Goal: Subscribe to service/newsletter

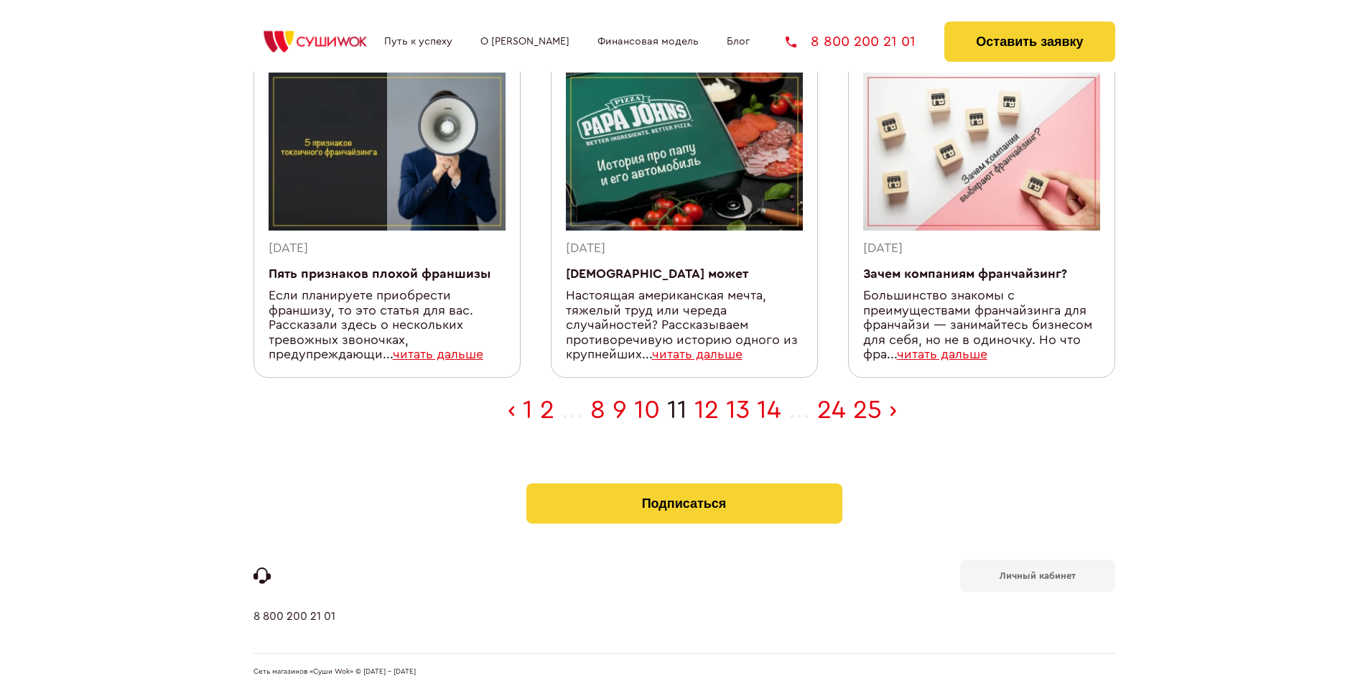
scroll to position [470, 0]
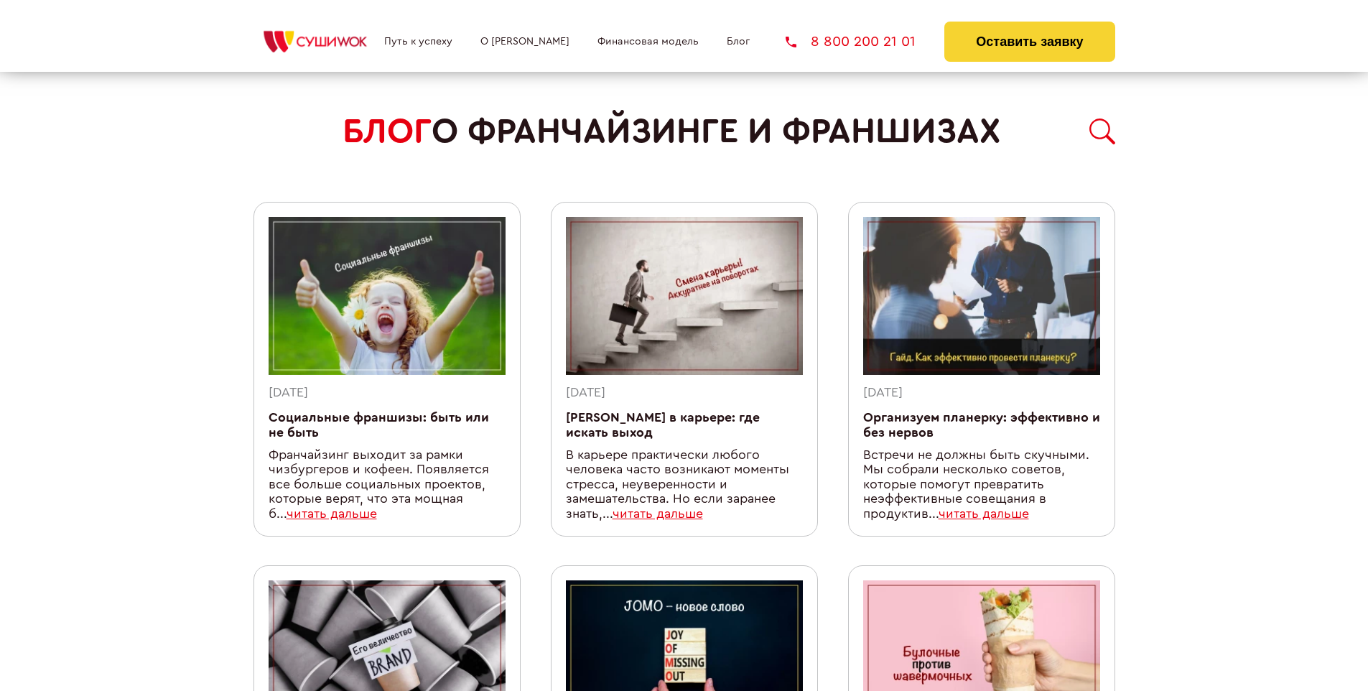
scroll to position [1235, 0]
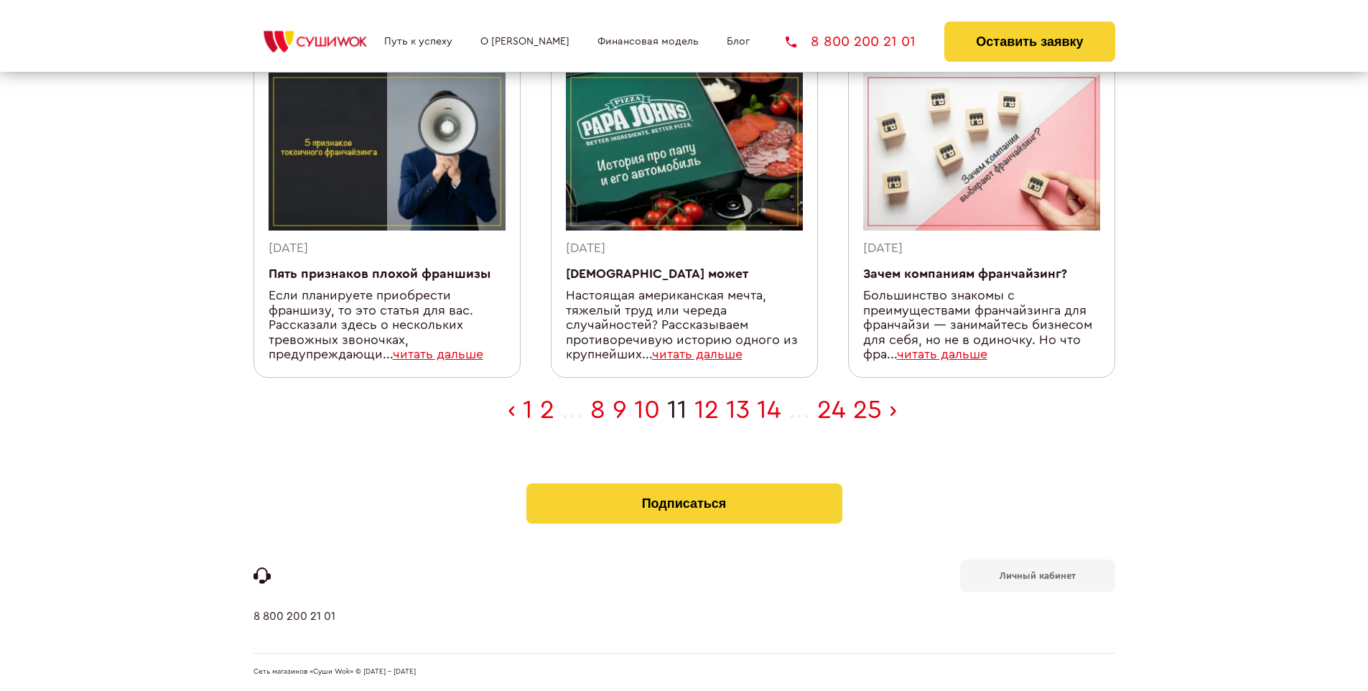
click at [1037, 575] on b "Личный кабинет" at bounding box center [1038, 575] width 76 height 9
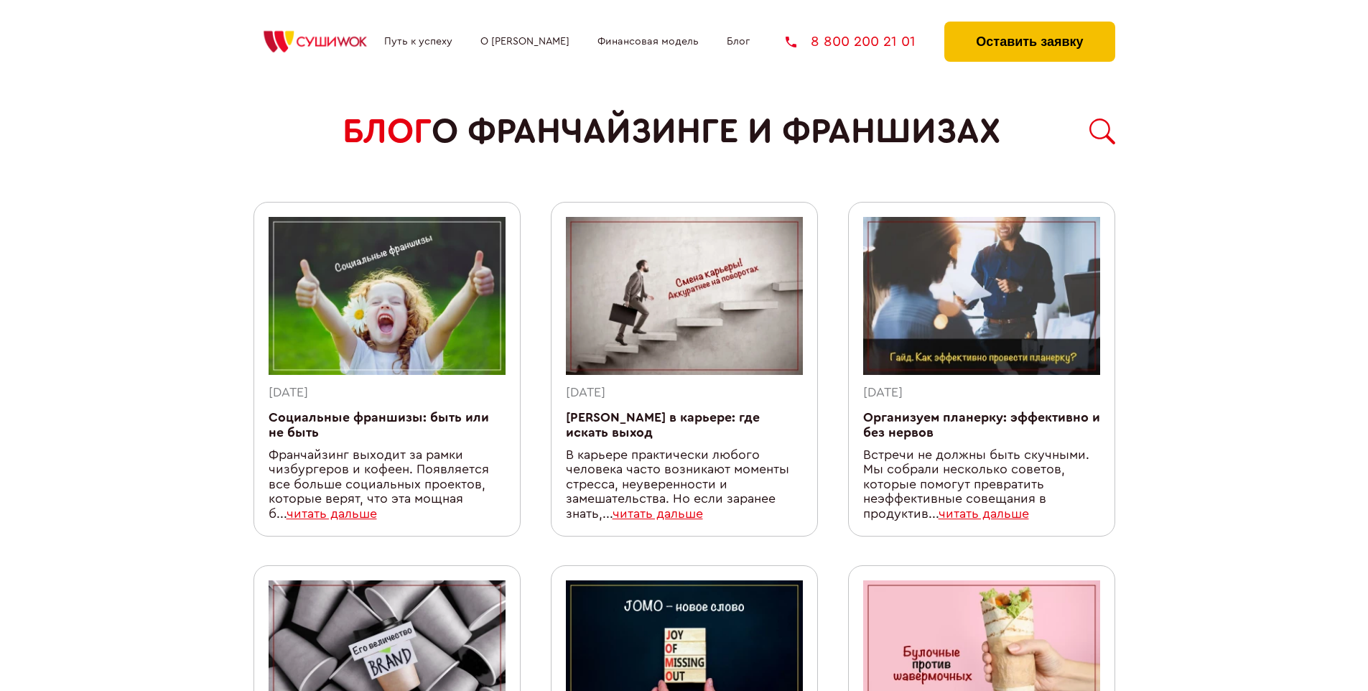
click at [1029, 25] on button "Оставить заявку" at bounding box center [1029, 42] width 170 height 40
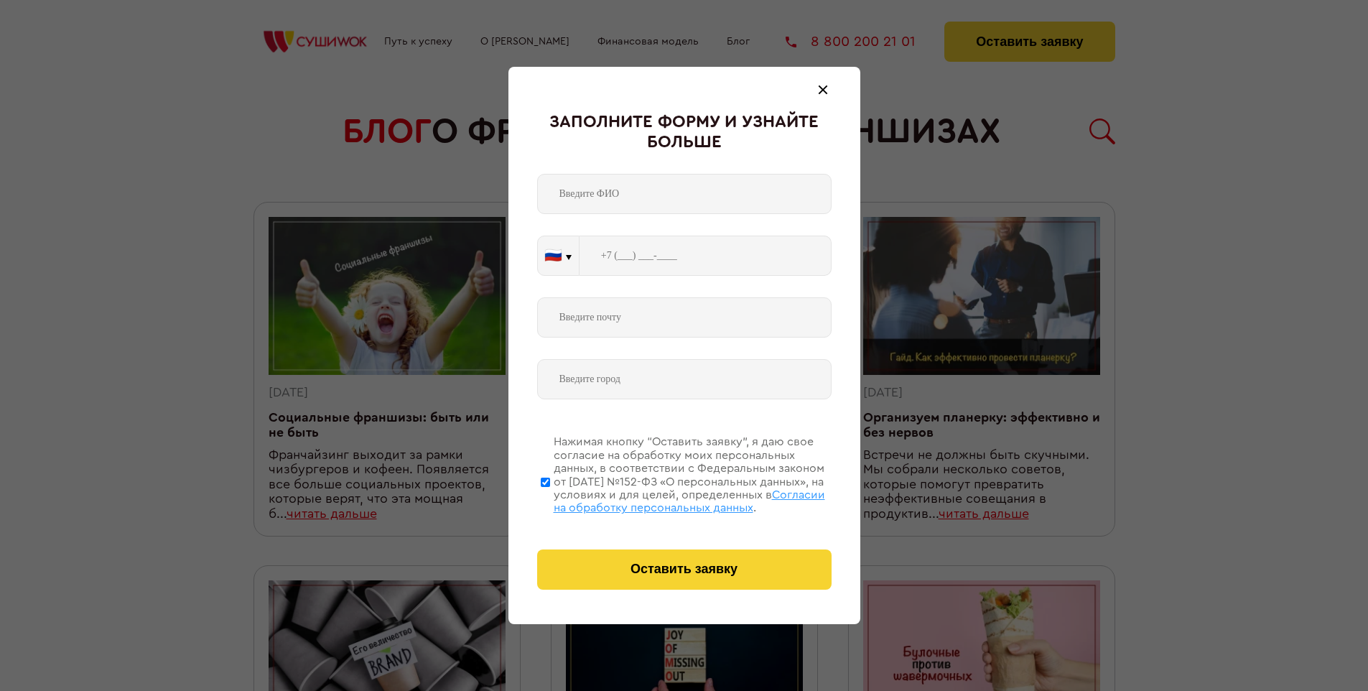
click at [666, 499] on span "Согласии на обработку персональных данных" at bounding box center [689, 501] width 271 height 24
click at [550, 499] on input "Нажимая кнопку “Оставить заявку”, я даю свое согласие на обработку моих персона…" at bounding box center [545, 481] width 9 height 115
checkbox input "false"
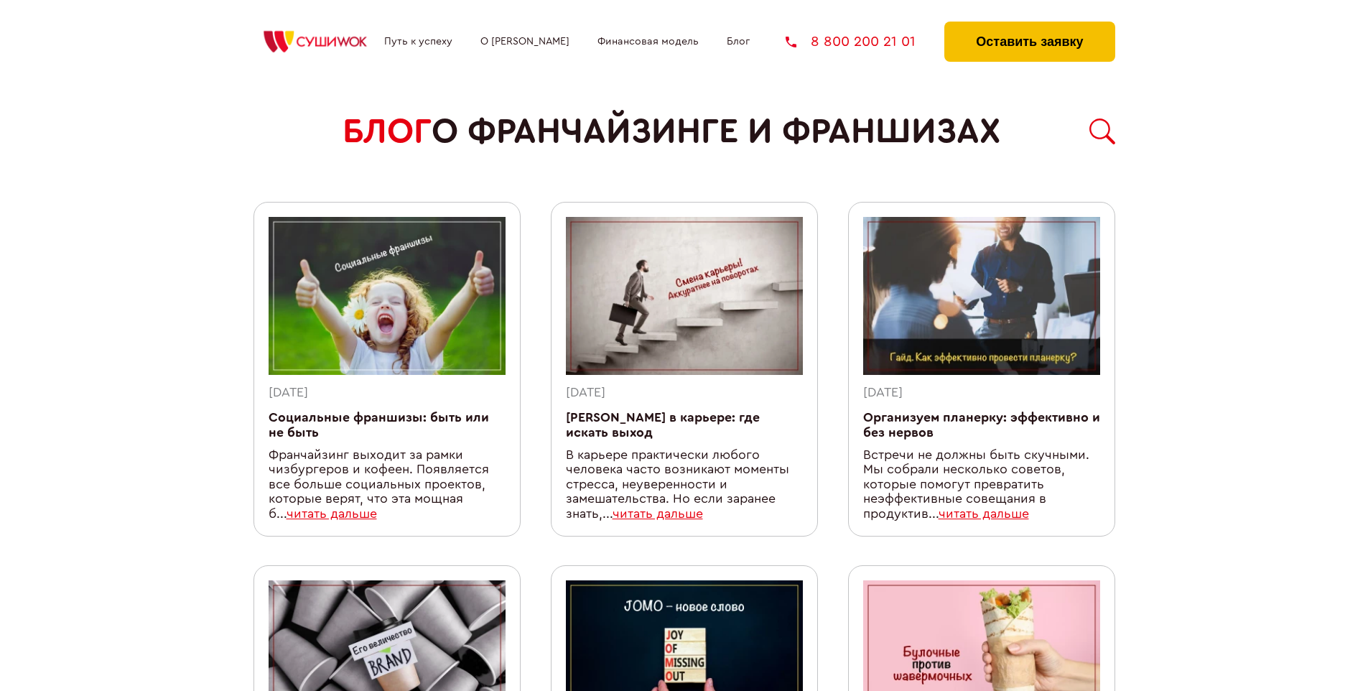
click at [1029, 25] on button "Оставить заявку" at bounding box center [1029, 42] width 170 height 40
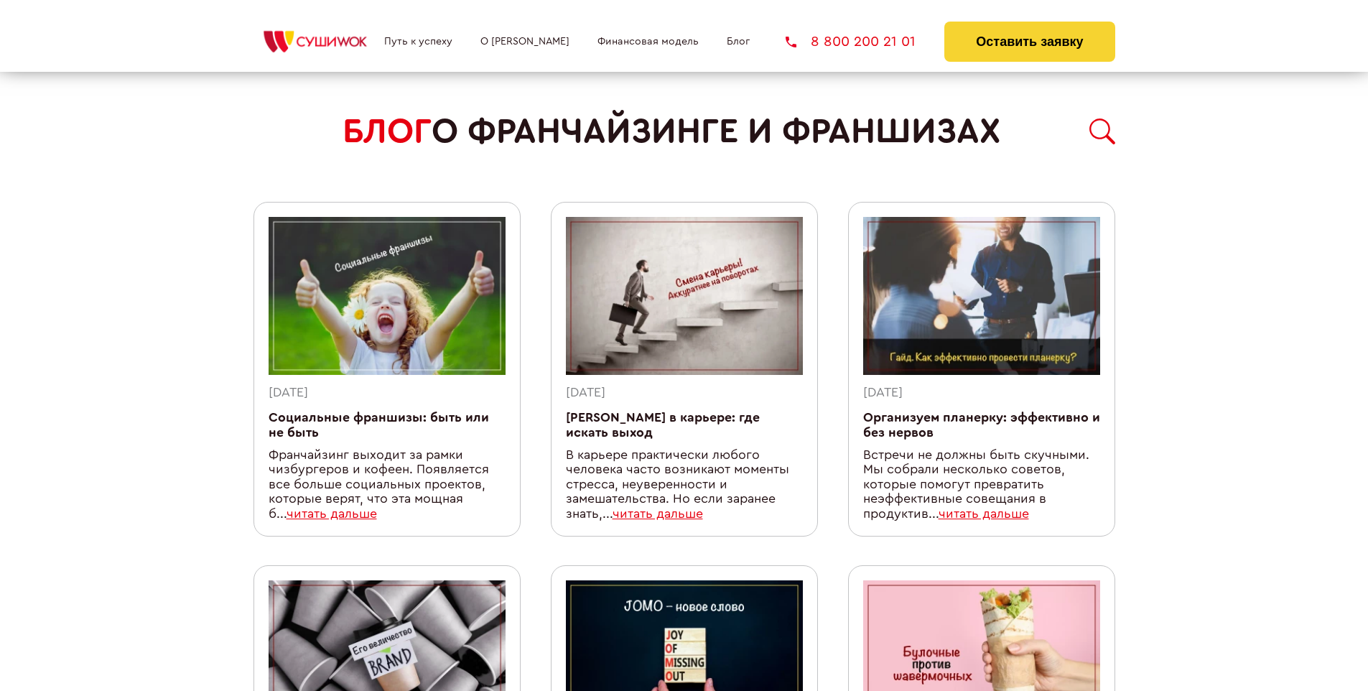
scroll to position [1235, 0]
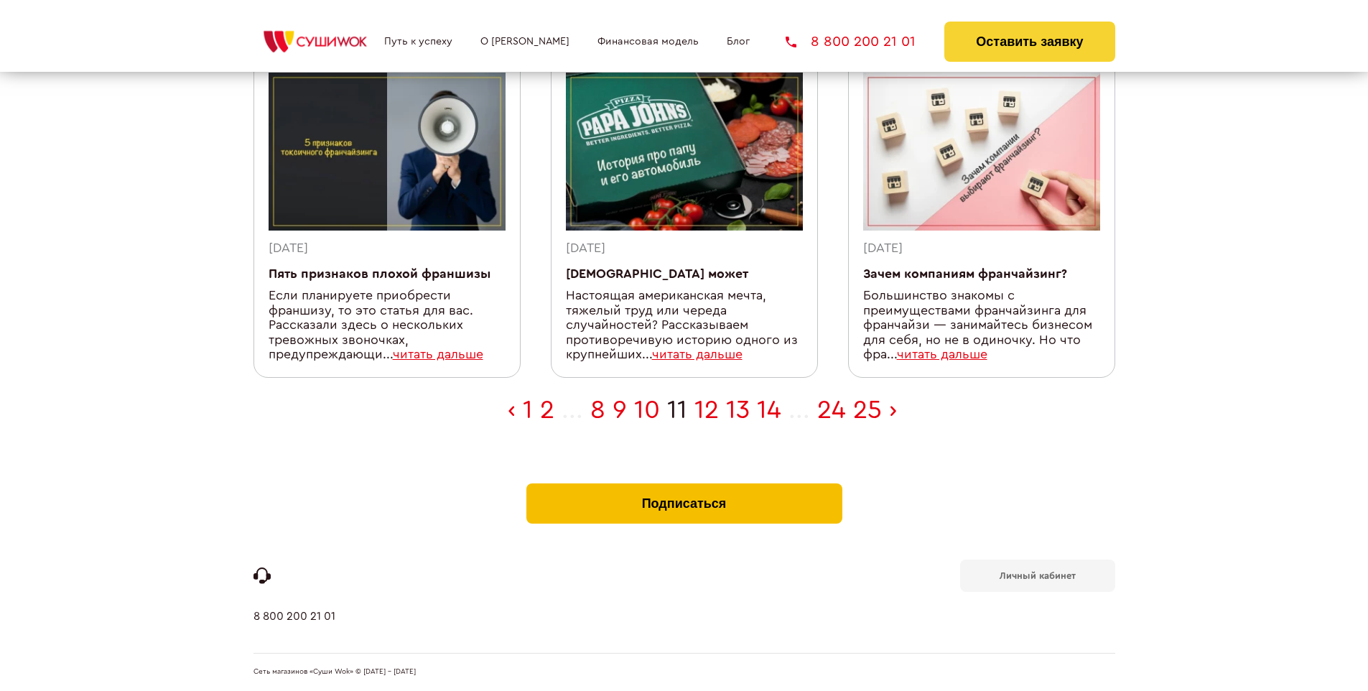
click at [684, 487] on button "Подписаться" at bounding box center [684, 503] width 316 height 40
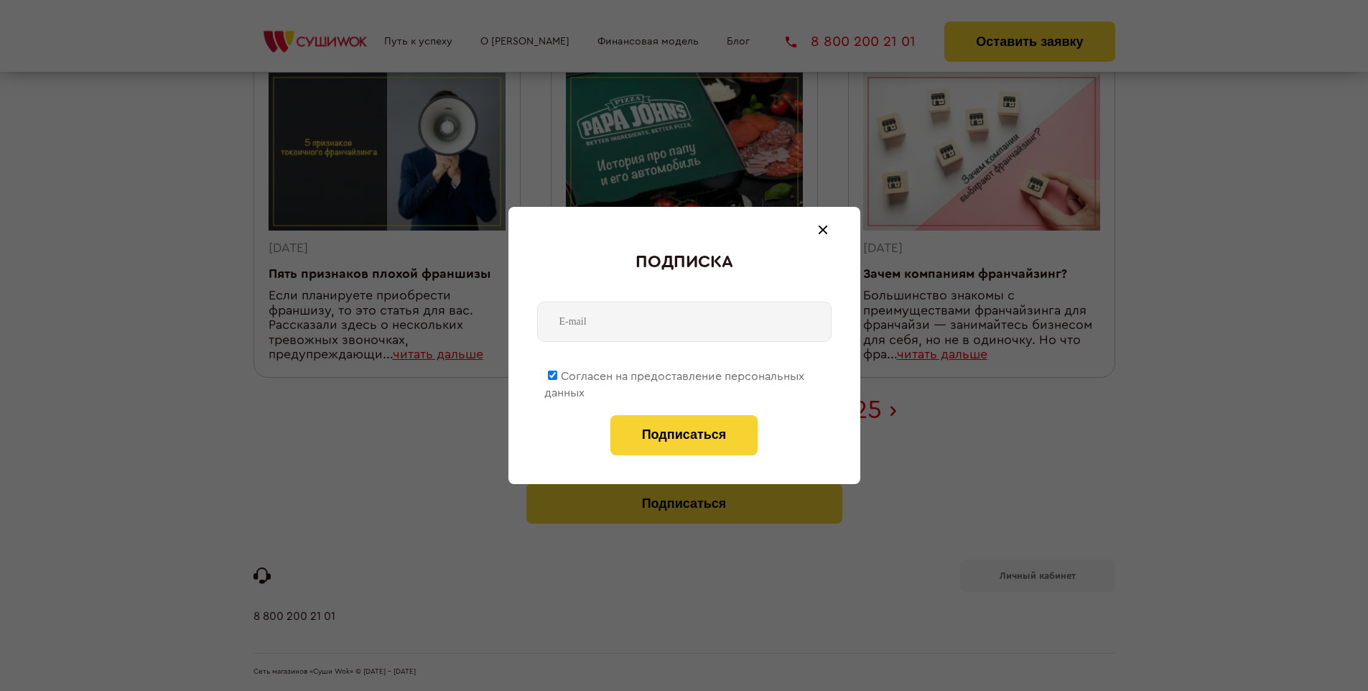
click at [675, 373] on span "Согласен на предоставление персональных данных" at bounding box center [674, 385] width 260 height 28
click at [557, 373] on input "Согласен на предоставление персональных данных" at bounding box center [552, 375] width 9 height 9
checkbox input "false"
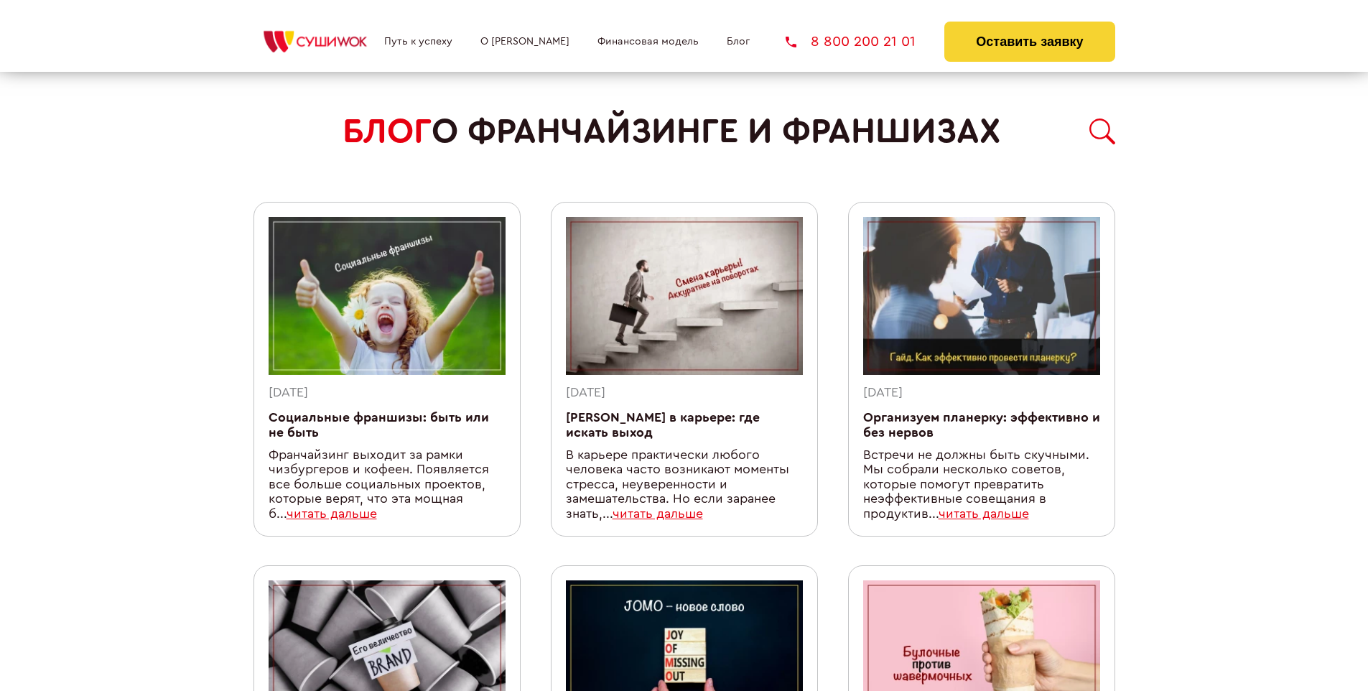
scroll to position [1235, 0]
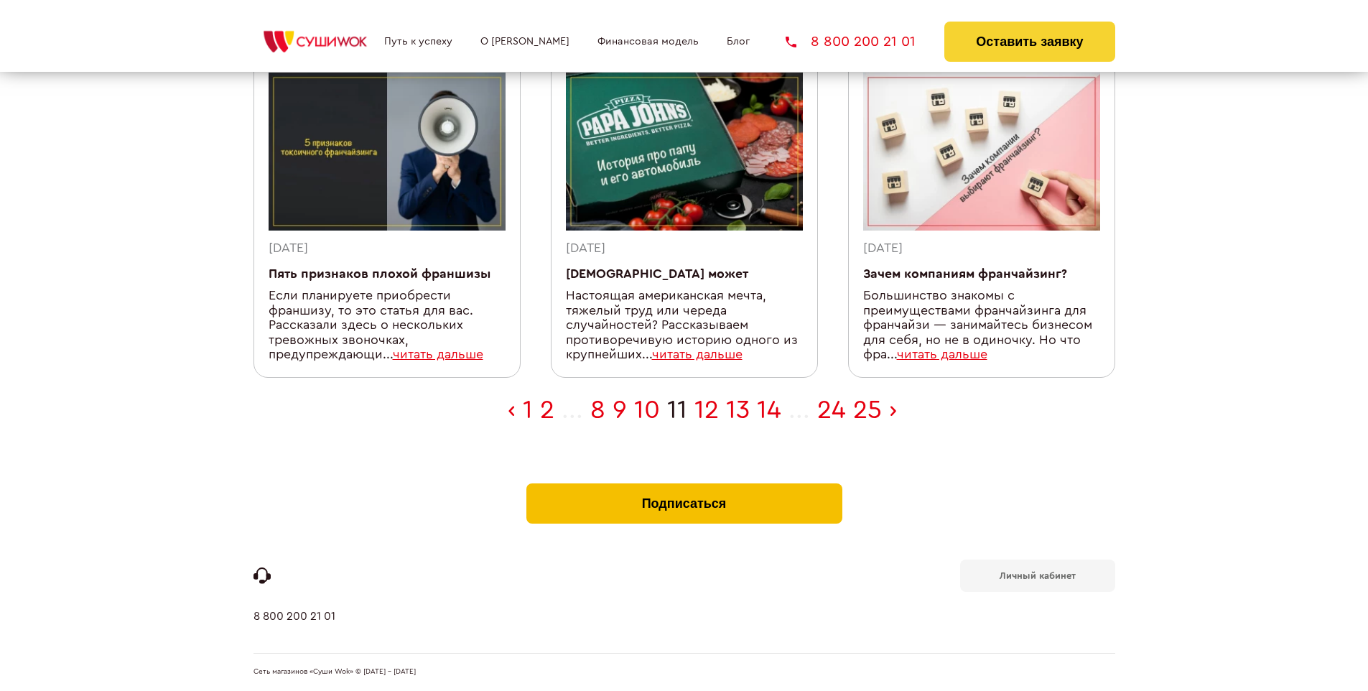
click at [684, 487] on button "Подписаться" at bounding box center [684, 503] width 316 height 40
